Goal: Task Accomplishment & Management: Use online tool/utility

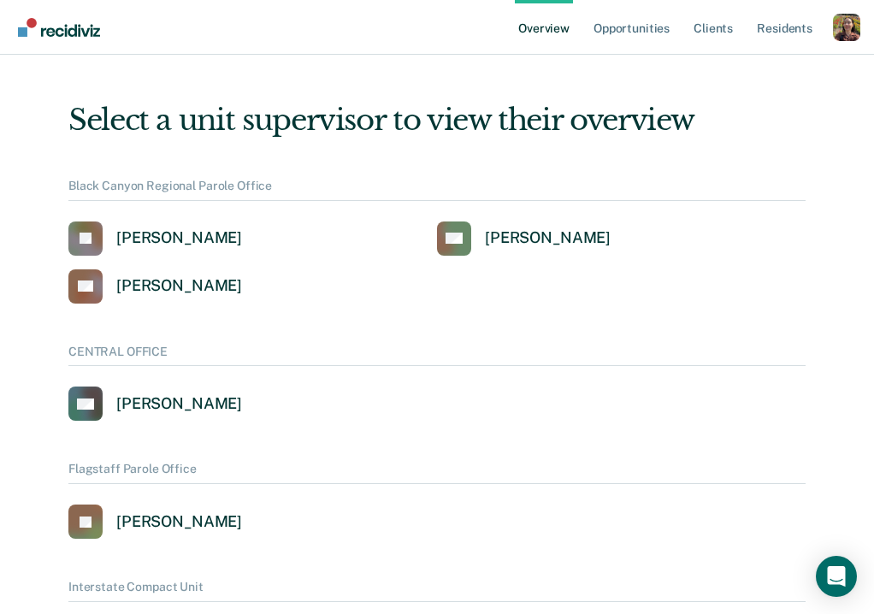
click at [855, 28] on div "Profile dropdown button" at bounding box center [846, 27] width 27 height 27
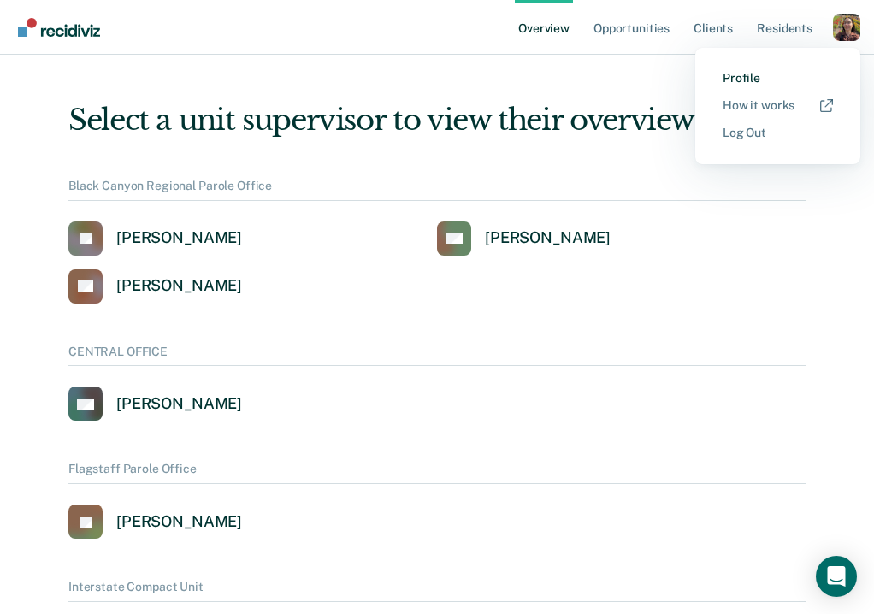
click at [769, 72] on link "Profile" at bounding box center [777, 78] width 110 height 15
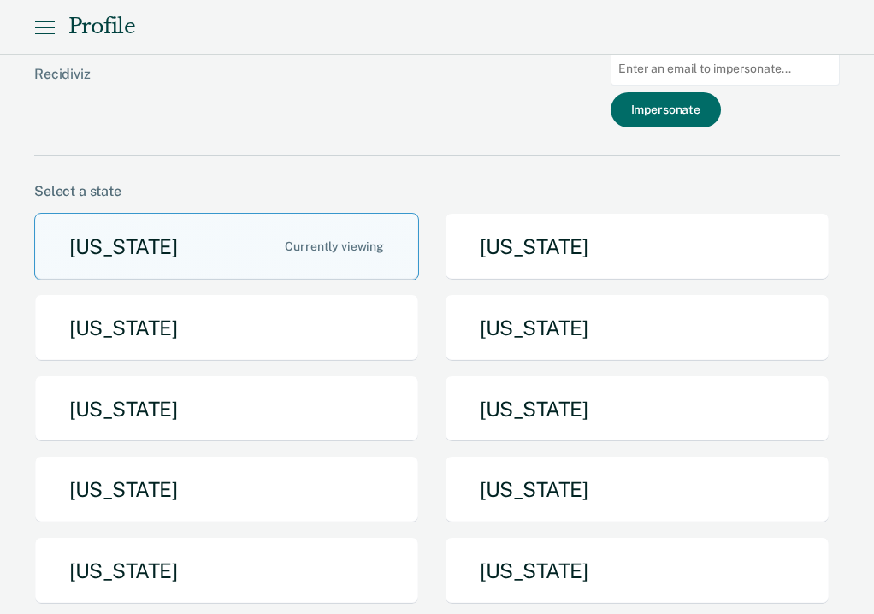
click at [703, 69] on input at bounding box center [724, 68] width 229 height 33
paste input "[EMAIL_ADDRESS][PERSON_NAME][DOMAIN_NAME][US_STATE]"
type input "[EMAIL_ADDRESS][PERSON_NAME][DOMAIN_NAME][US_STATE]"
click at [699, 110] on button "Impersonate" at bounding box center [665, 109] width 110 height 35
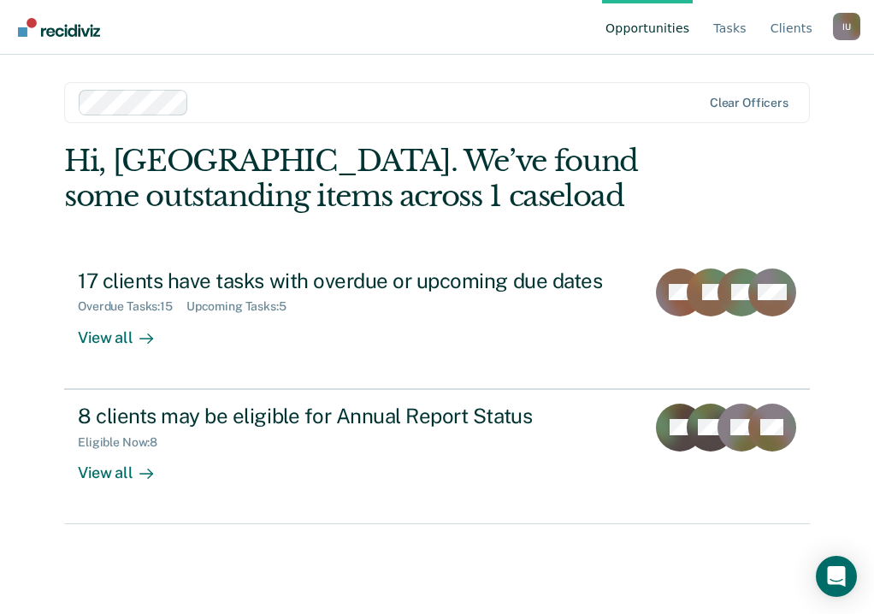
click at [404, 100] on div at bounding box center [448, 102] width 505 height 20
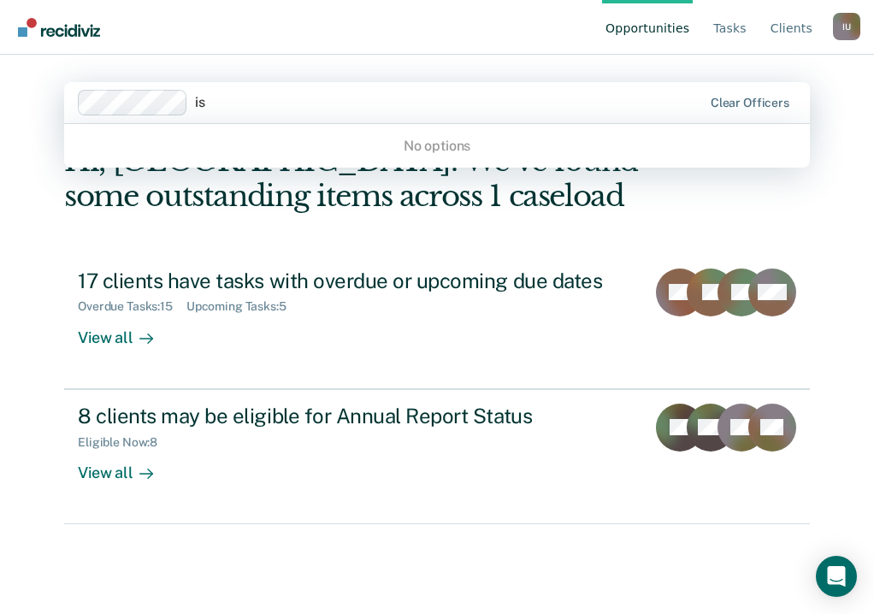
type input "i"
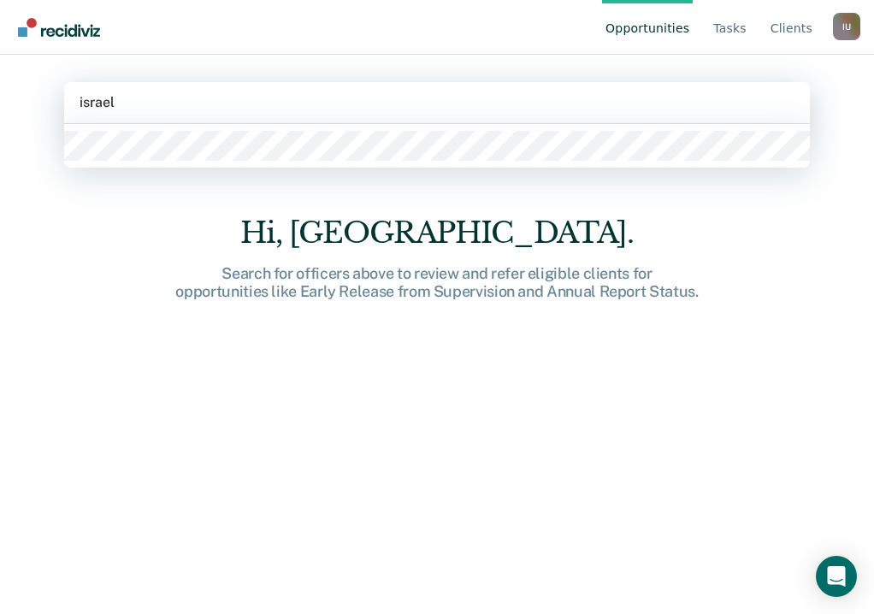
type input "israel"
